Goal: Information Seeking & Learning: Learn about a topic

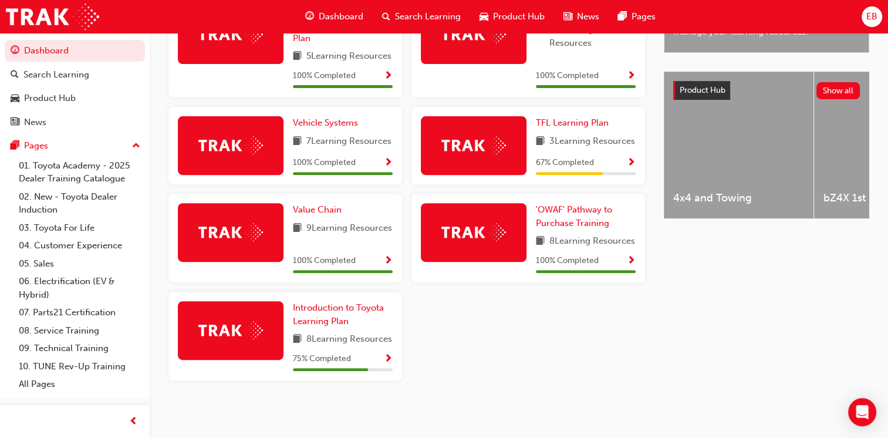
scroll to position [474, 0]
click at [365, 302] on span "Introduction to Toyota Learning Plan" at bounding box center [338, 314] width 91 height 24
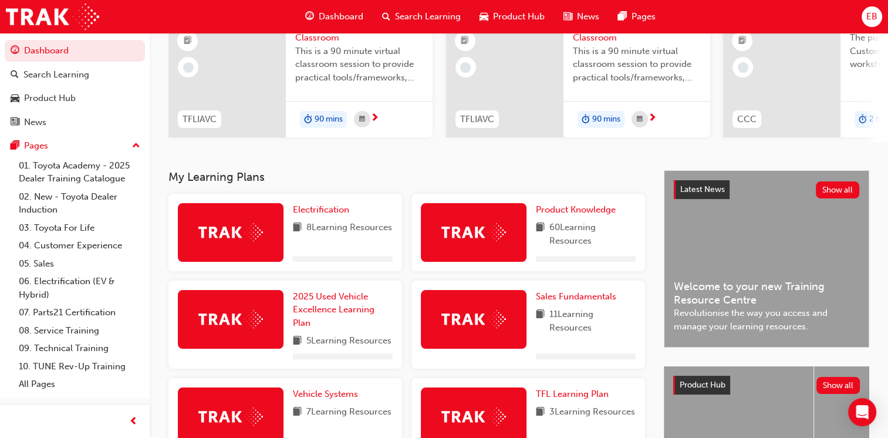
scroll to position [305, 0]
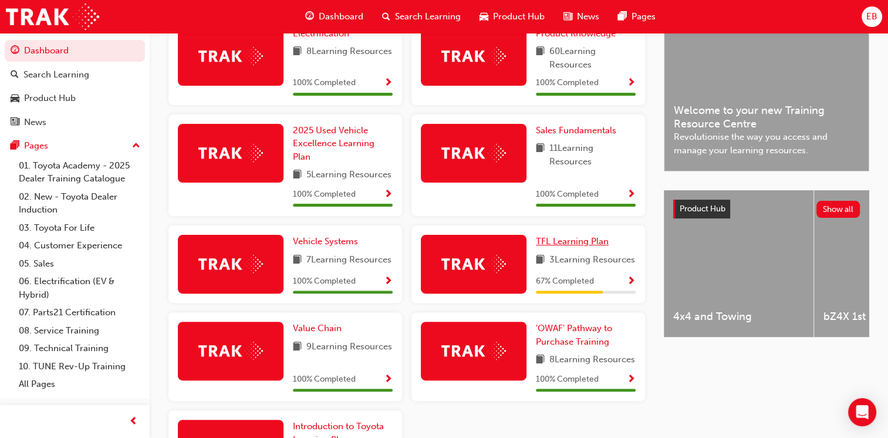
click at [594, 247] on span "TFL Learning Plan" at bounding box center [572, 241] width 73 height 11
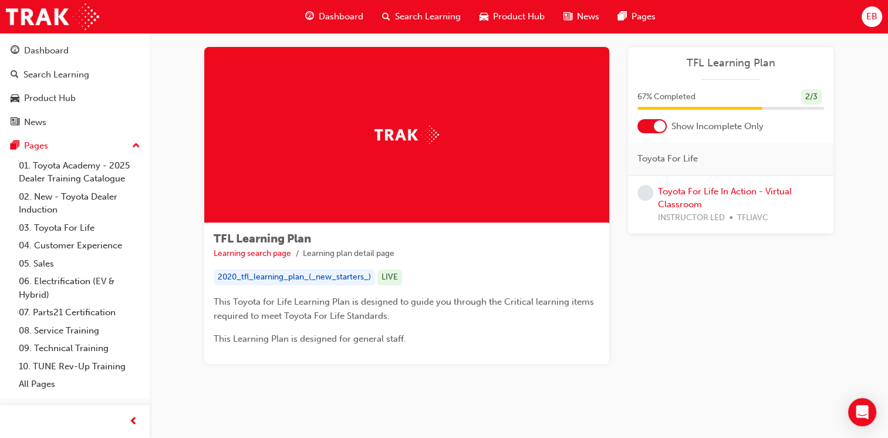
scroll to position [25, 0]
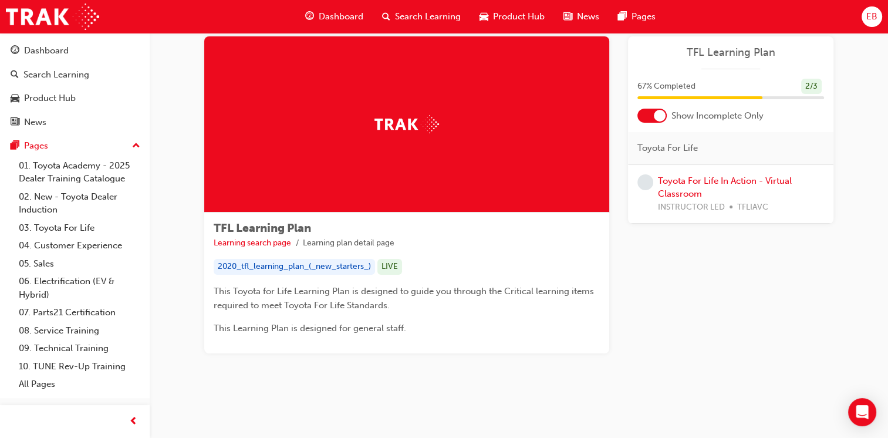
click at [645, 120] on div at bounding box center [652, 116] width 29 height 14
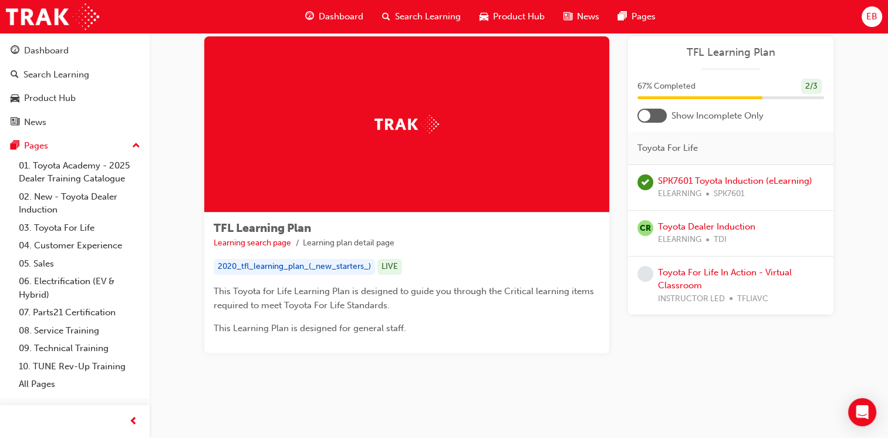
click at [659, 114] on div at bounding box center [652, 116] width 29 height 14
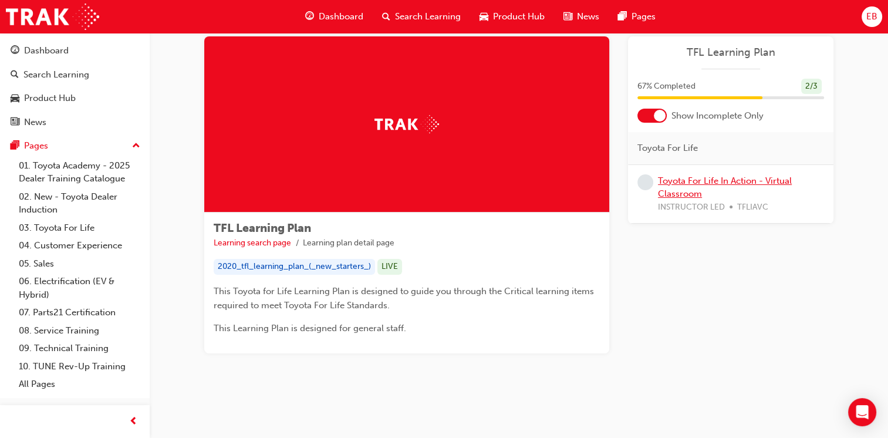
click at [684, 178] on link "Toyota For Life In Action - Virtual Classroom" at bounding box center [725, 188] width 134 height 24
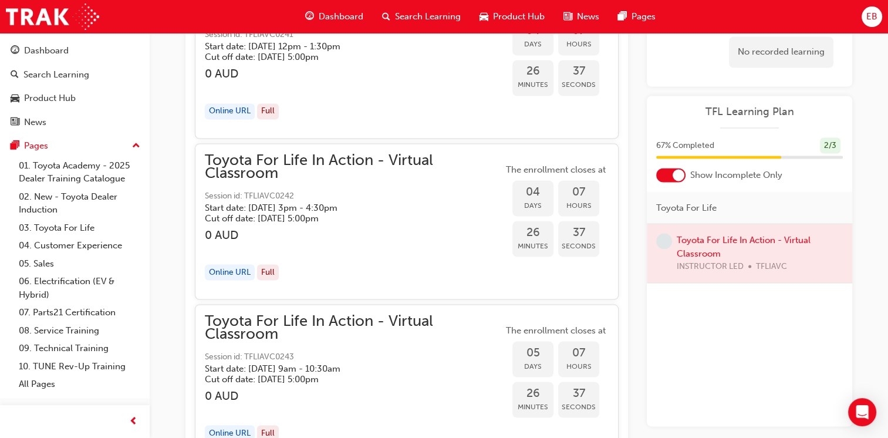
scroll to position [2112, 0]
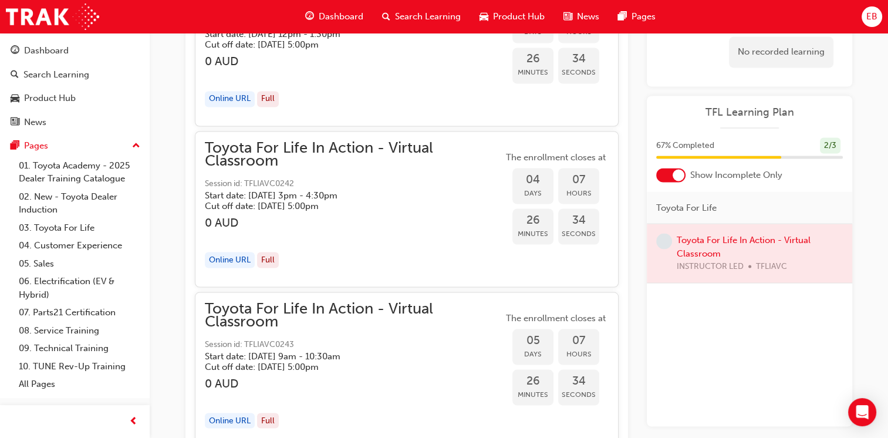
click at [269, 252] on div "Full" at bounding box center [268, 260] width 22 height 16
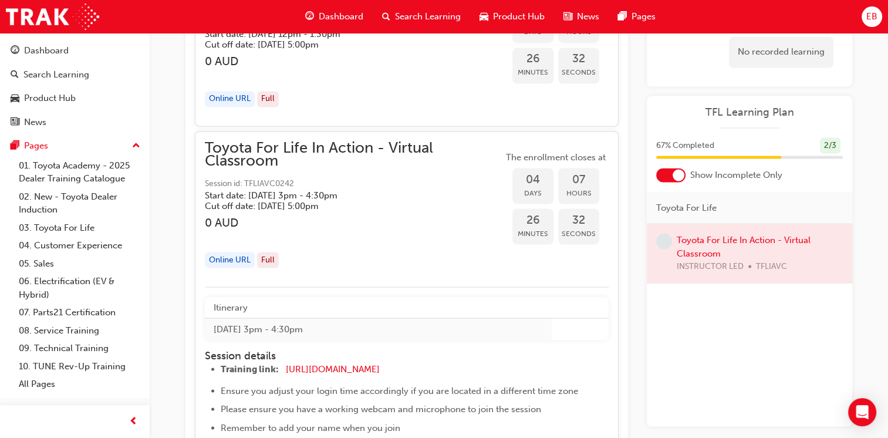
scroll to position [2230, 0]
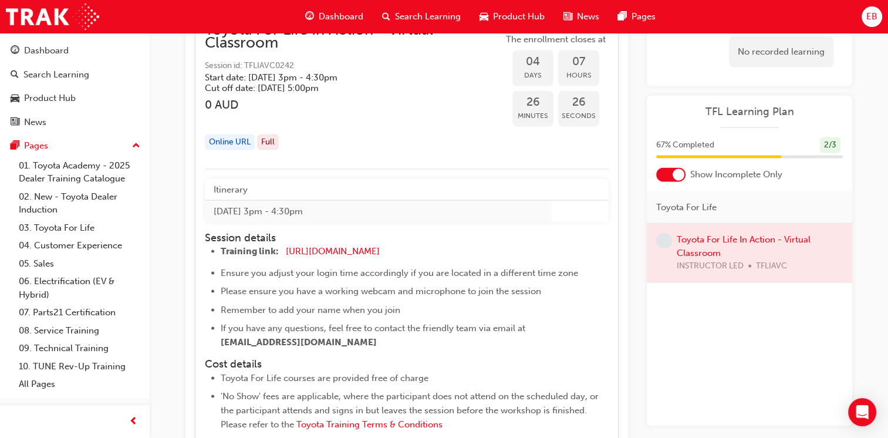
click at [270, 137] on div "Full" at bounding box center [268, 142] width 22 height 16
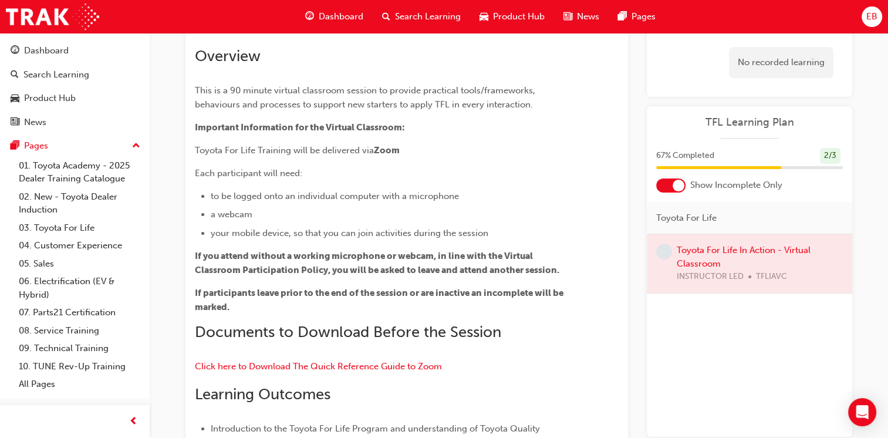
scroll to position [0, 0]
